Goal: Information Seeking & Learning: Learn about a topic

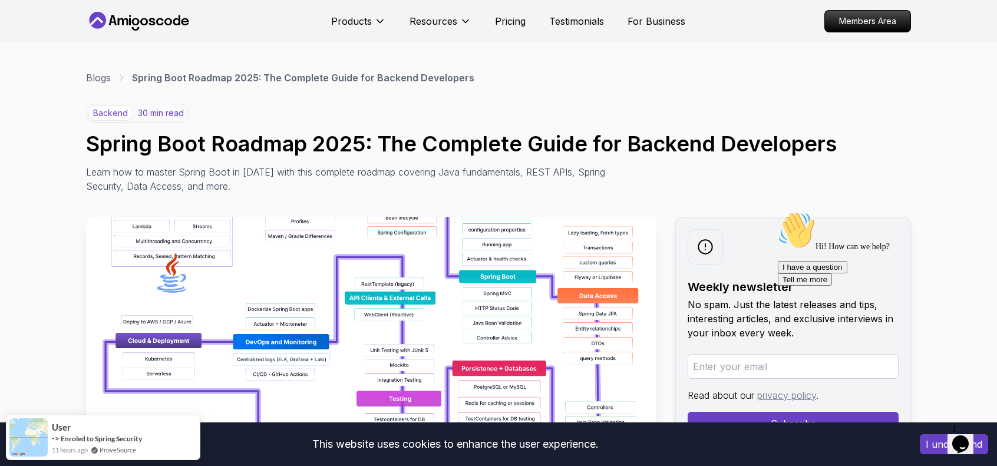
click at [129, 25] on icon at bounding box center [139, 21] width 106 height 19
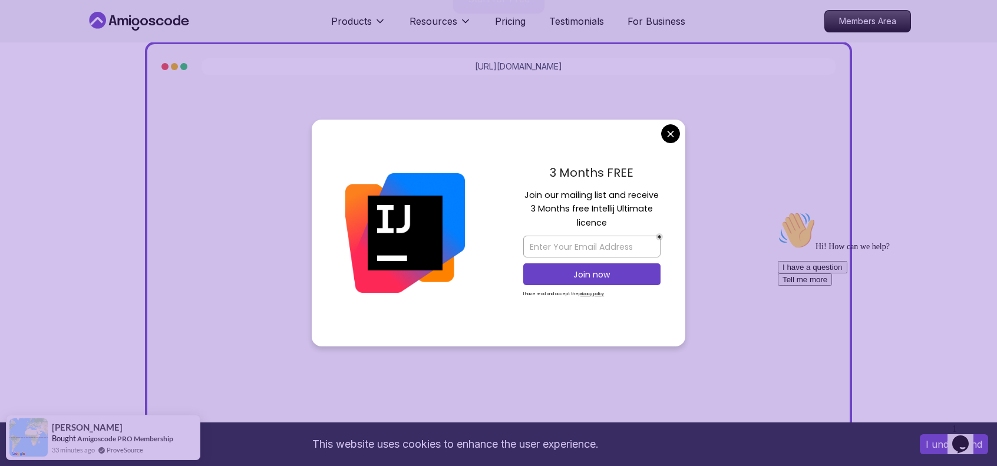
scroll to position [472, 0]
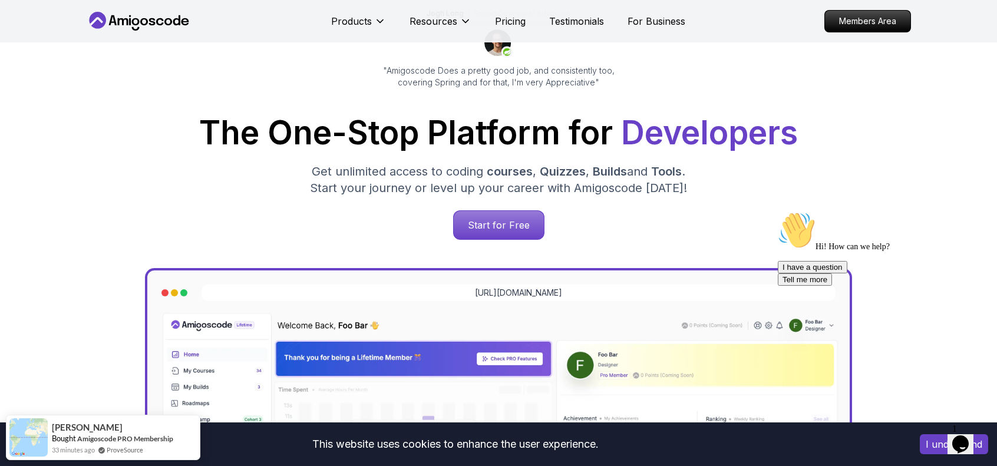
scroll to position [0, 0]
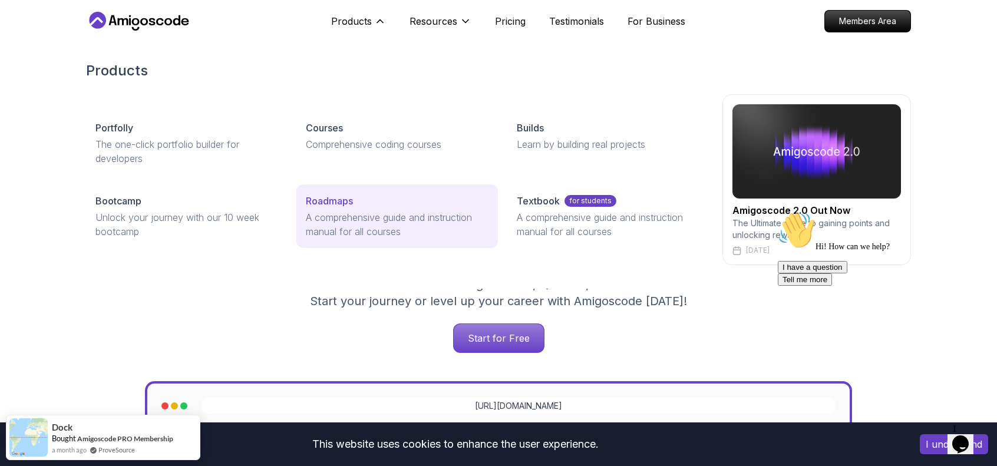
click at [336, 212] on p "A comprehensive guide and instruction manual for all courses" at bounding box center [397, 224] width 182 height 28
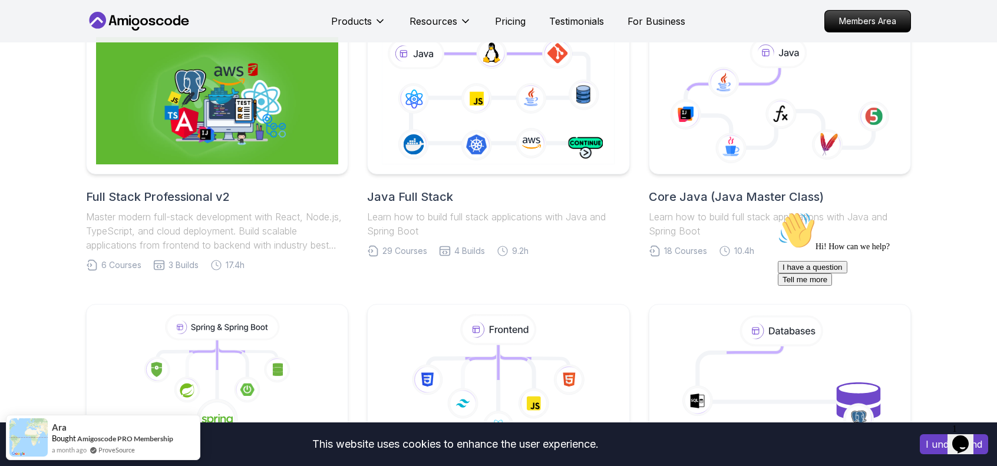
scroll to position [177, 0]
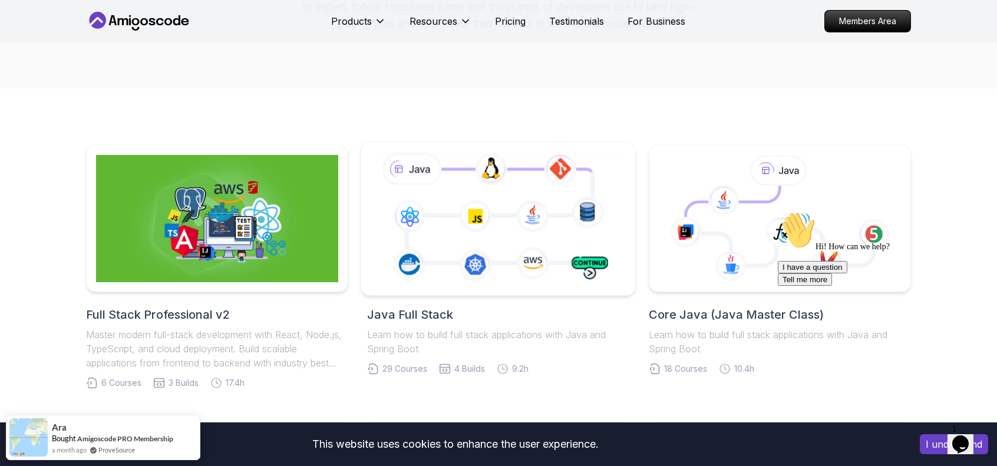
click at [549, 209] on icon at bounding box center [498, 218] width 249 height 139
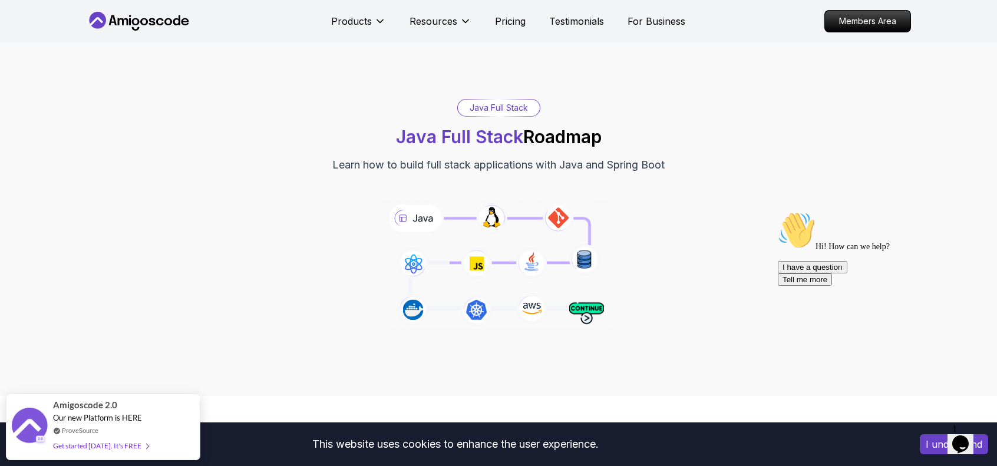
click at [281, 391] on div "Java Full Stack Java Full Stack Roadmap Learn how to build full stack applicati…" at bounding box center [498, 219] width 997 height 354
